Goal: Task Accomplishment & Management: Use online tool/utility

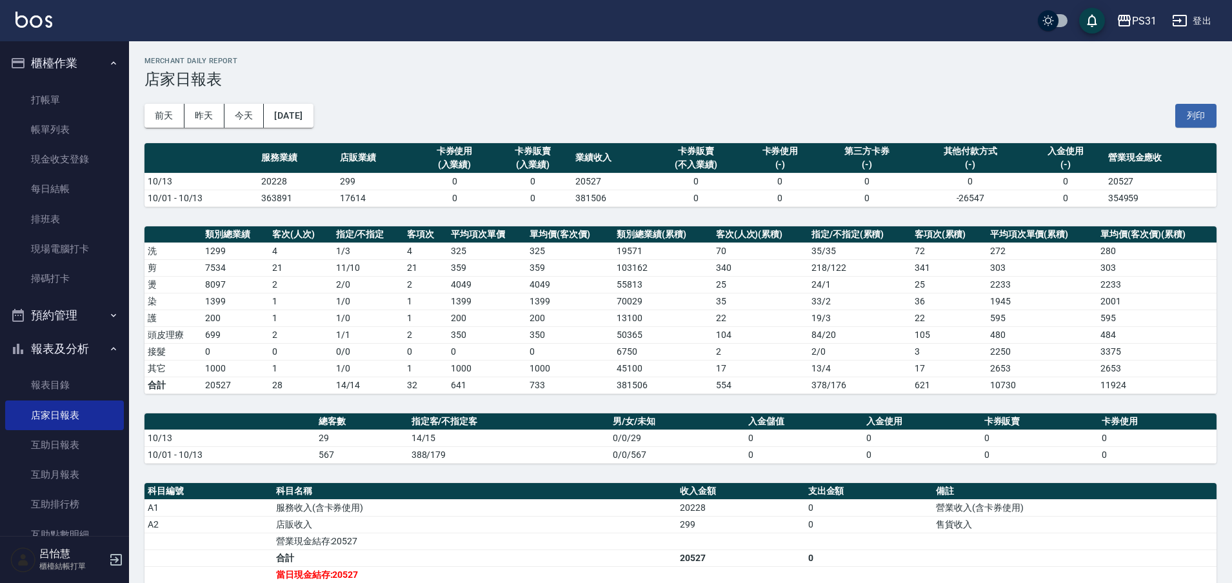
scroll to position [465, 0]
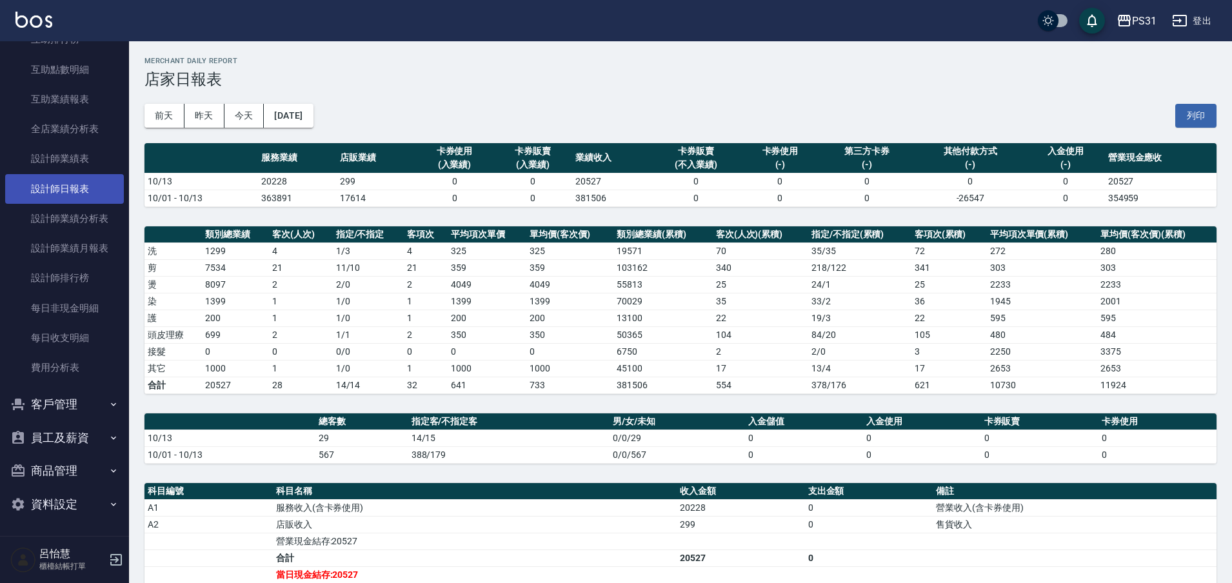
click at [73, 188] on link "設計師日報表" at bounding box center [64, 189] width 119 height 30
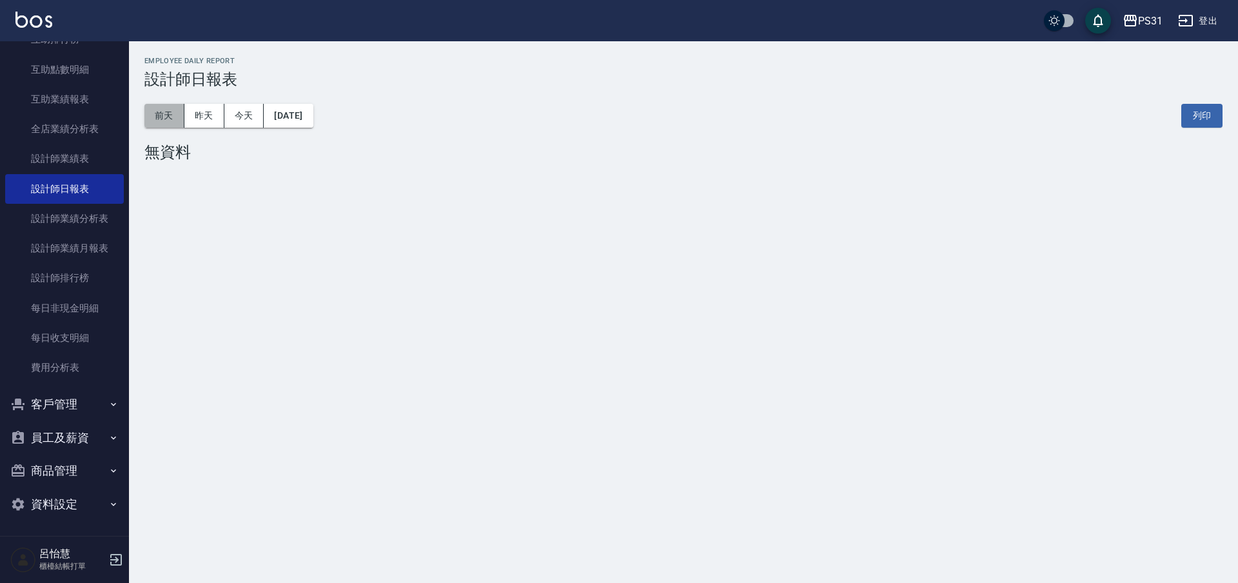
click at [159, 117] on button "前天" at bounding box center [164, 116] width 40 height 24
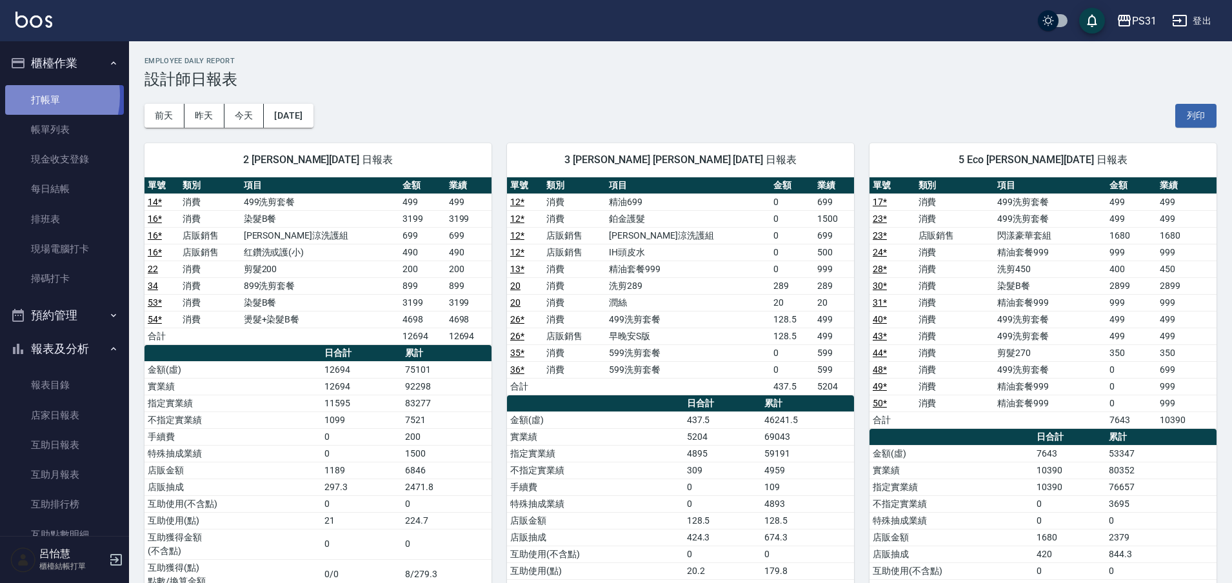
click at [31, 95] on link "打帳單" at bounding box center [64, 100] width 119 height 30
